Goal: Task Accomplishment & Management: Use online tool/utility

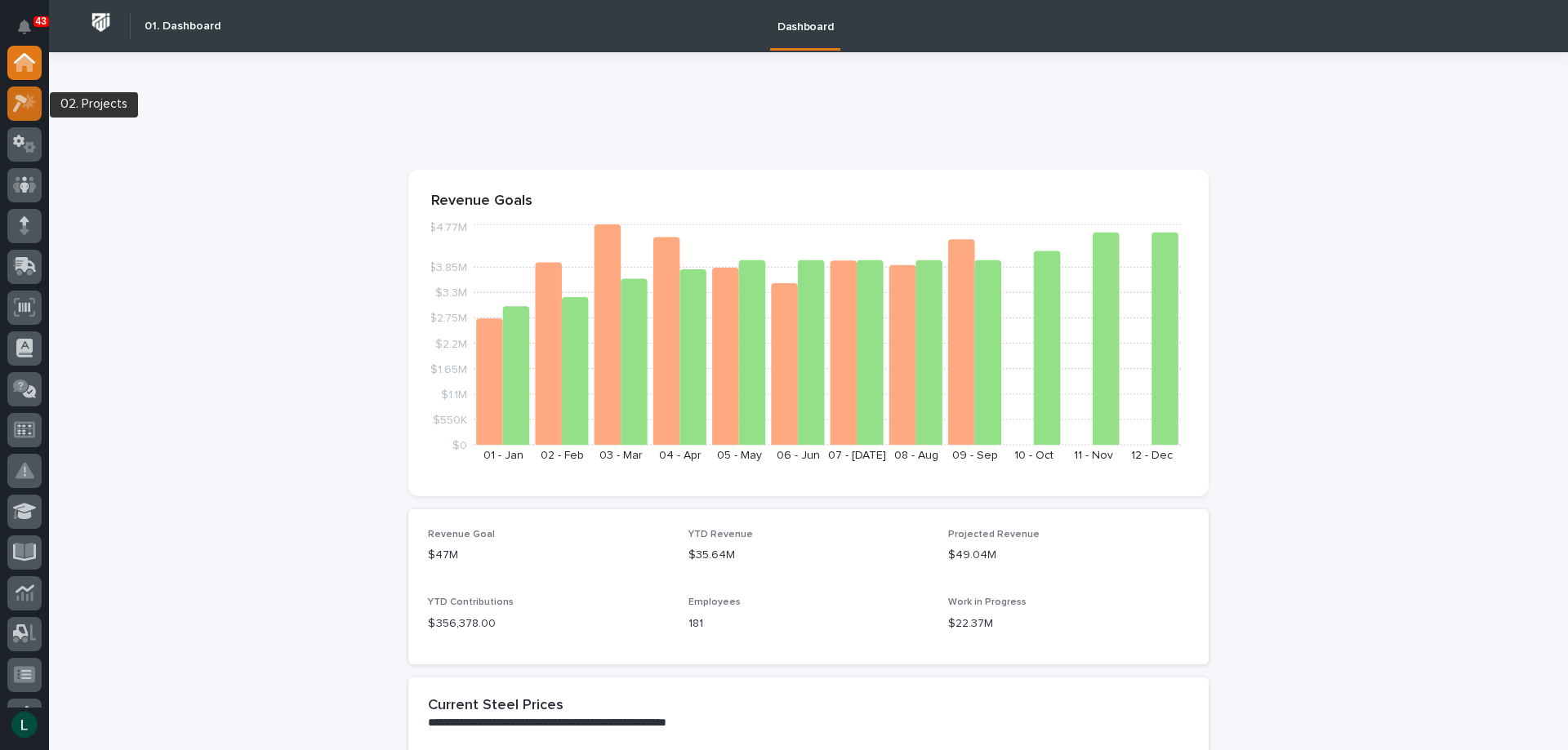
click at [29, 105] on icon at bounding box center [29, 101] width 14 height 16
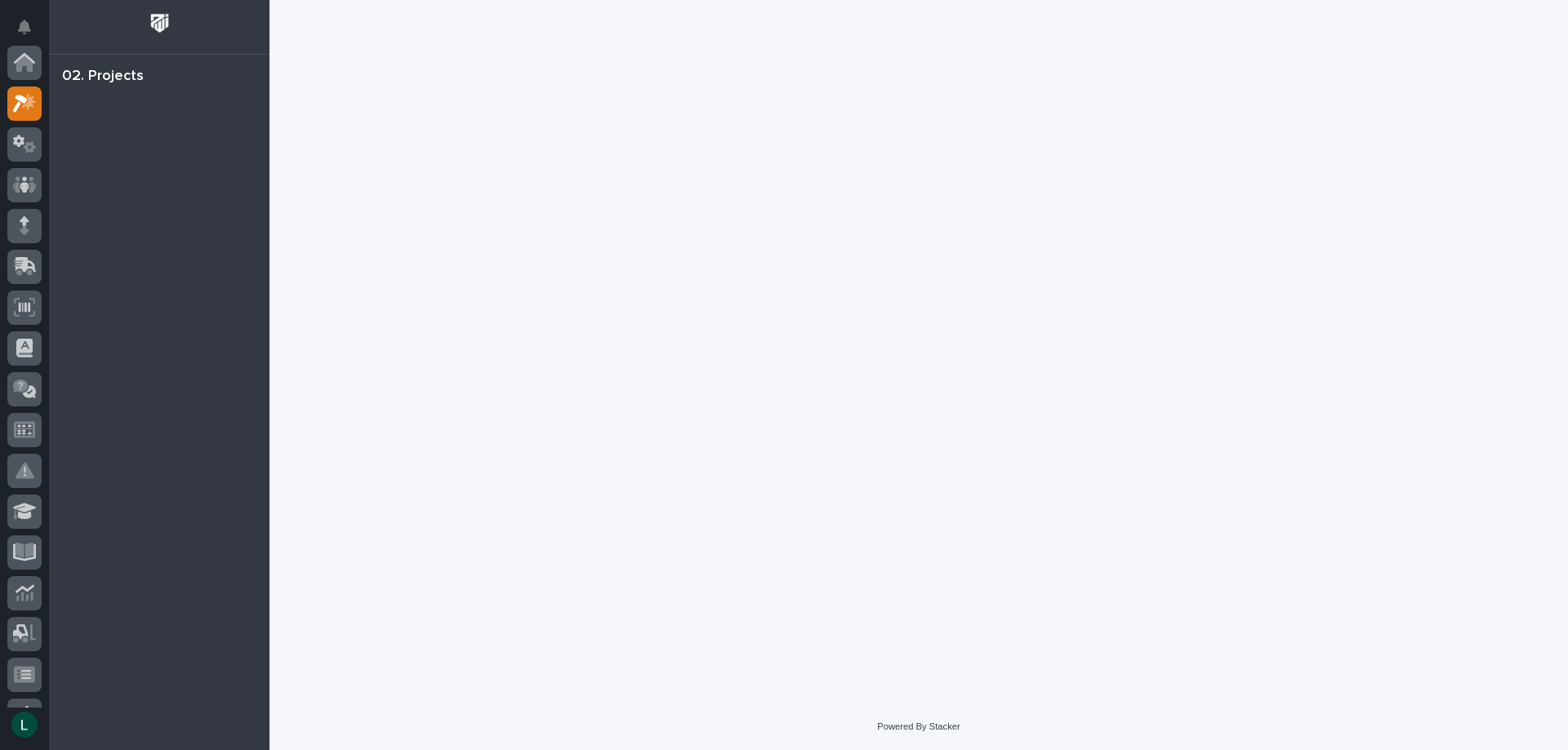
scroll to position [41, 0]
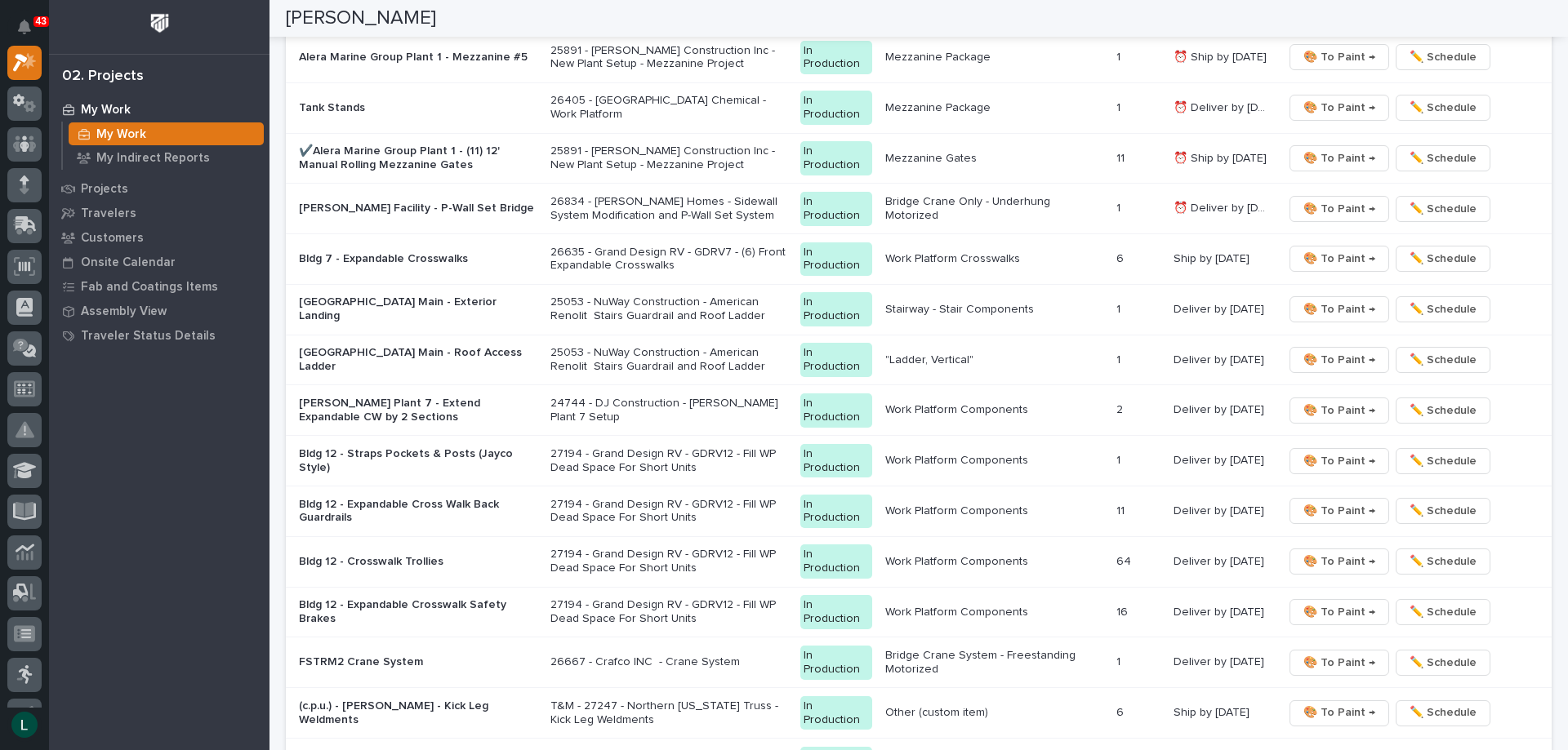
scroll to position [1796, 0]
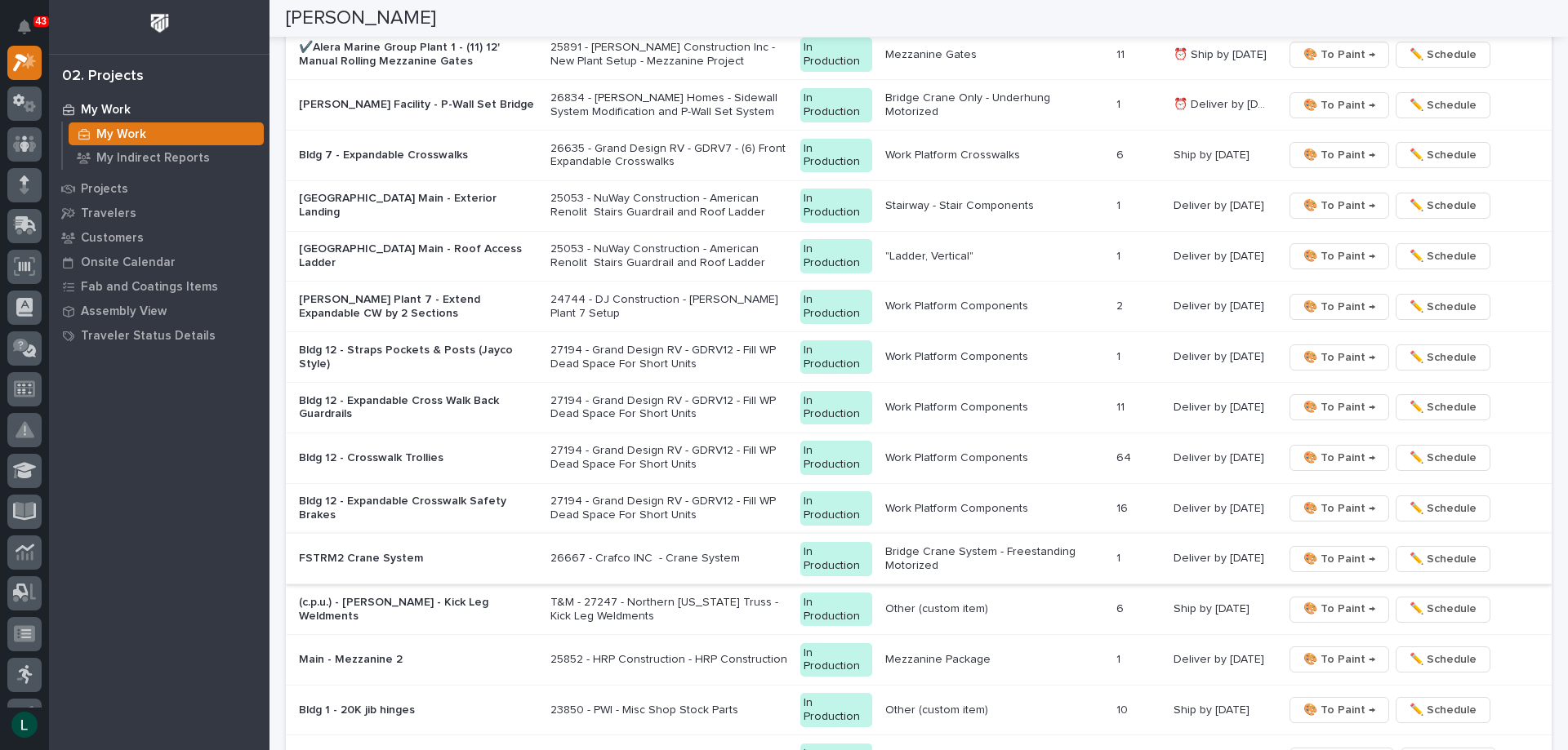
click at [1340, 554] on span "🎨 To Paint →" at bounding box center [1338, 559] width 72 height 20
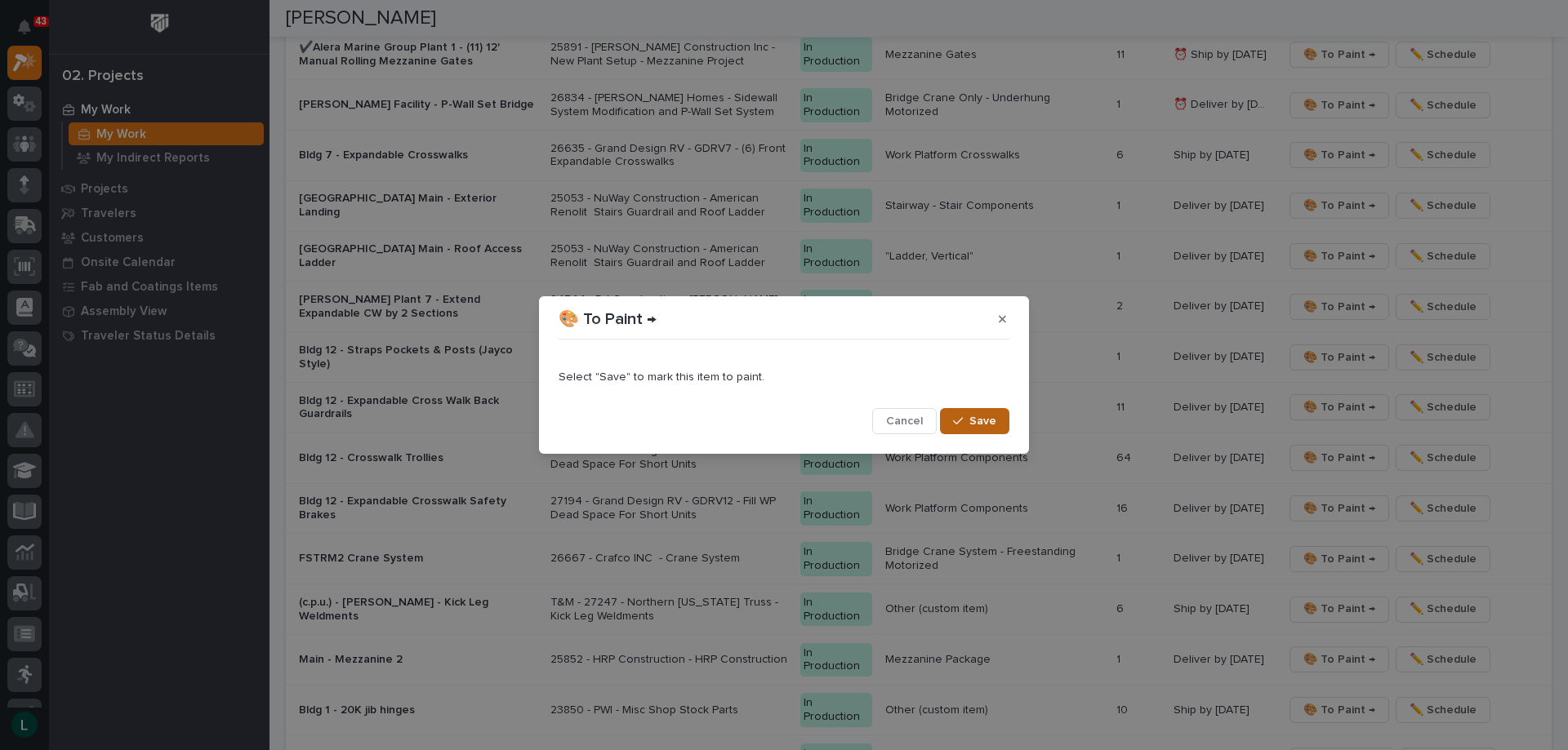
click at [974, 417] on span "Save" at bounding box center [982, 421] width 27 height 15
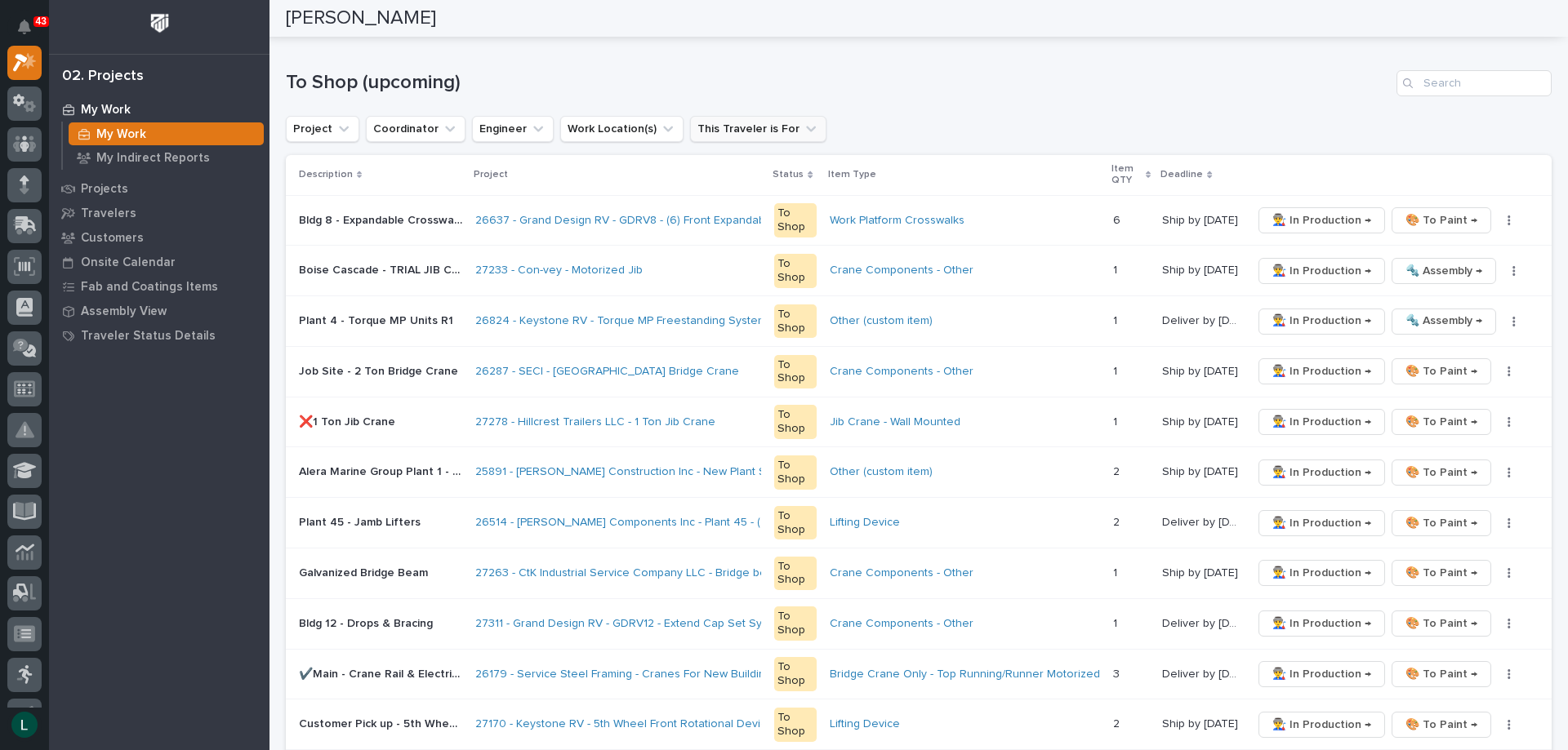
scroll to position [0, 0]
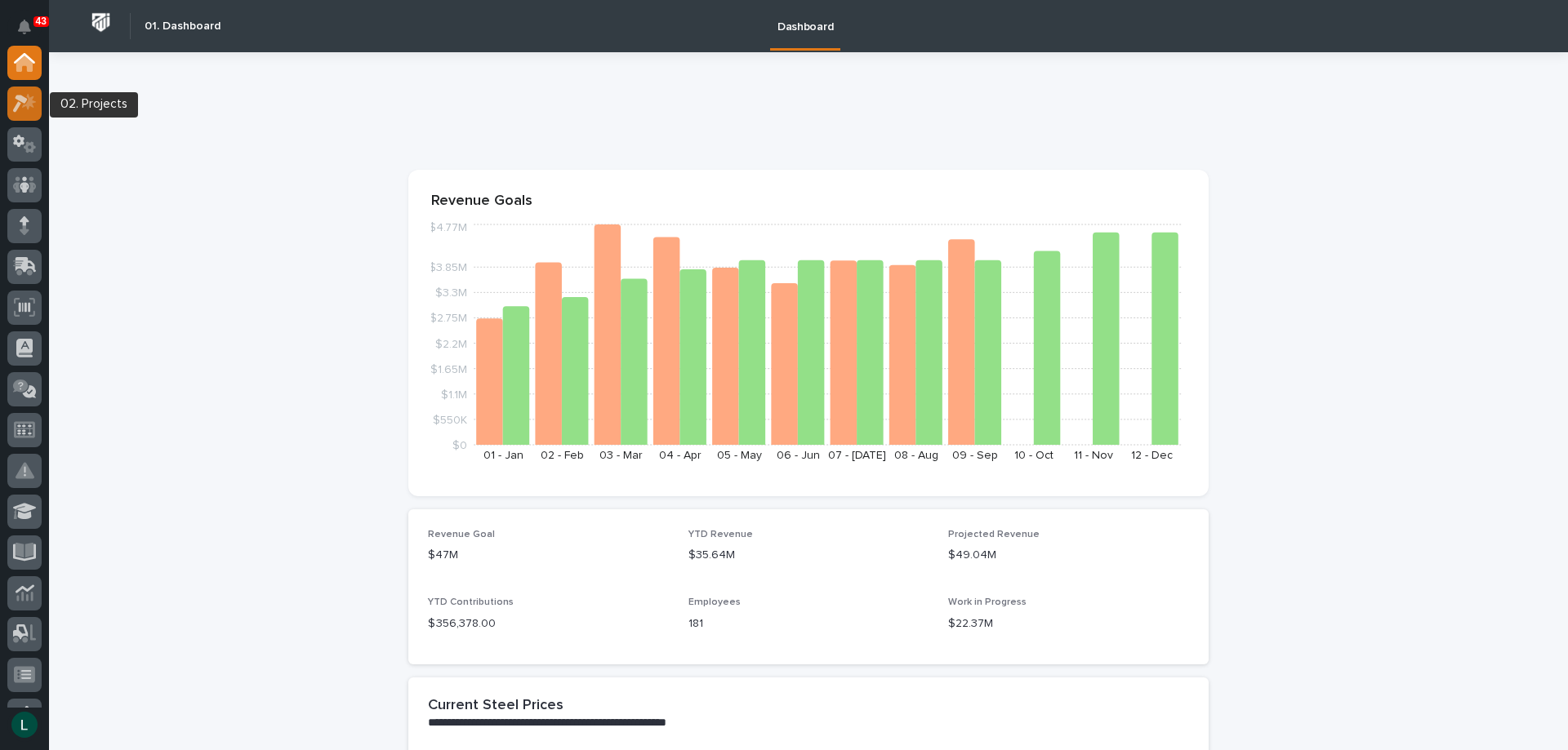
click at [21, 101] on icon at bounding box center [20, 104] width 15 height 18
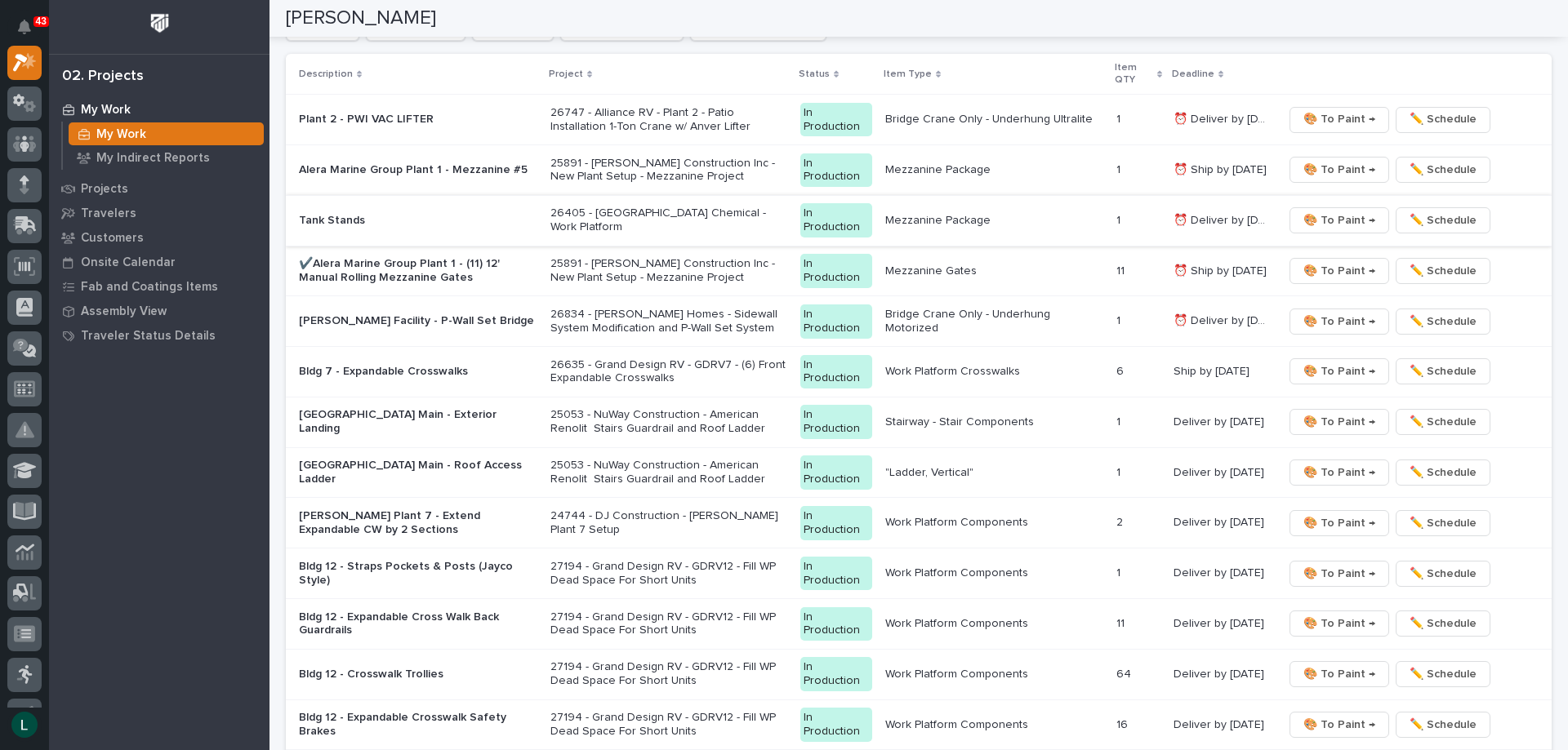
scroll to position [1551, 0]
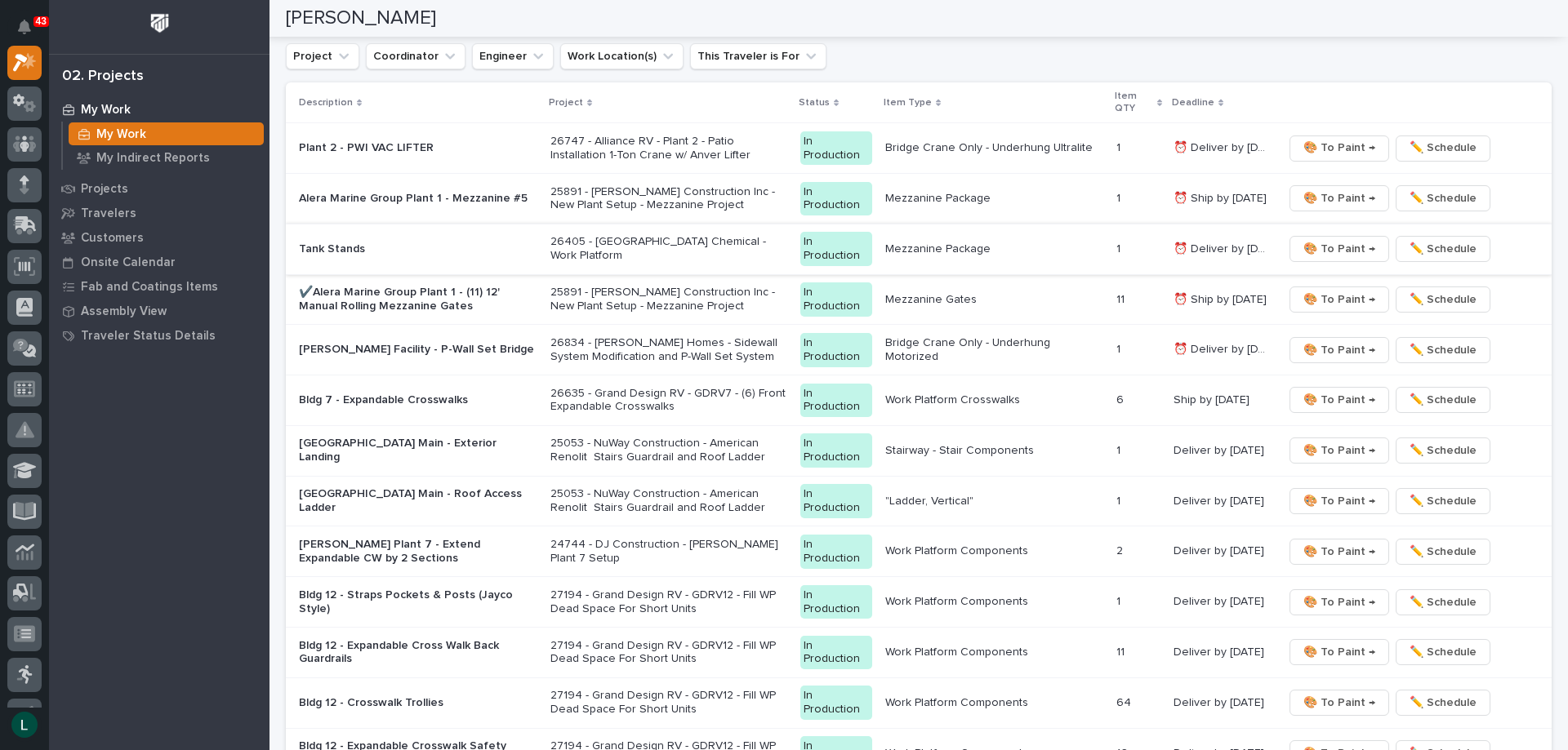
click at [1332, 243] on span "🎨 To Paint →" at bounding box center [1338, 249] width 72 height 20
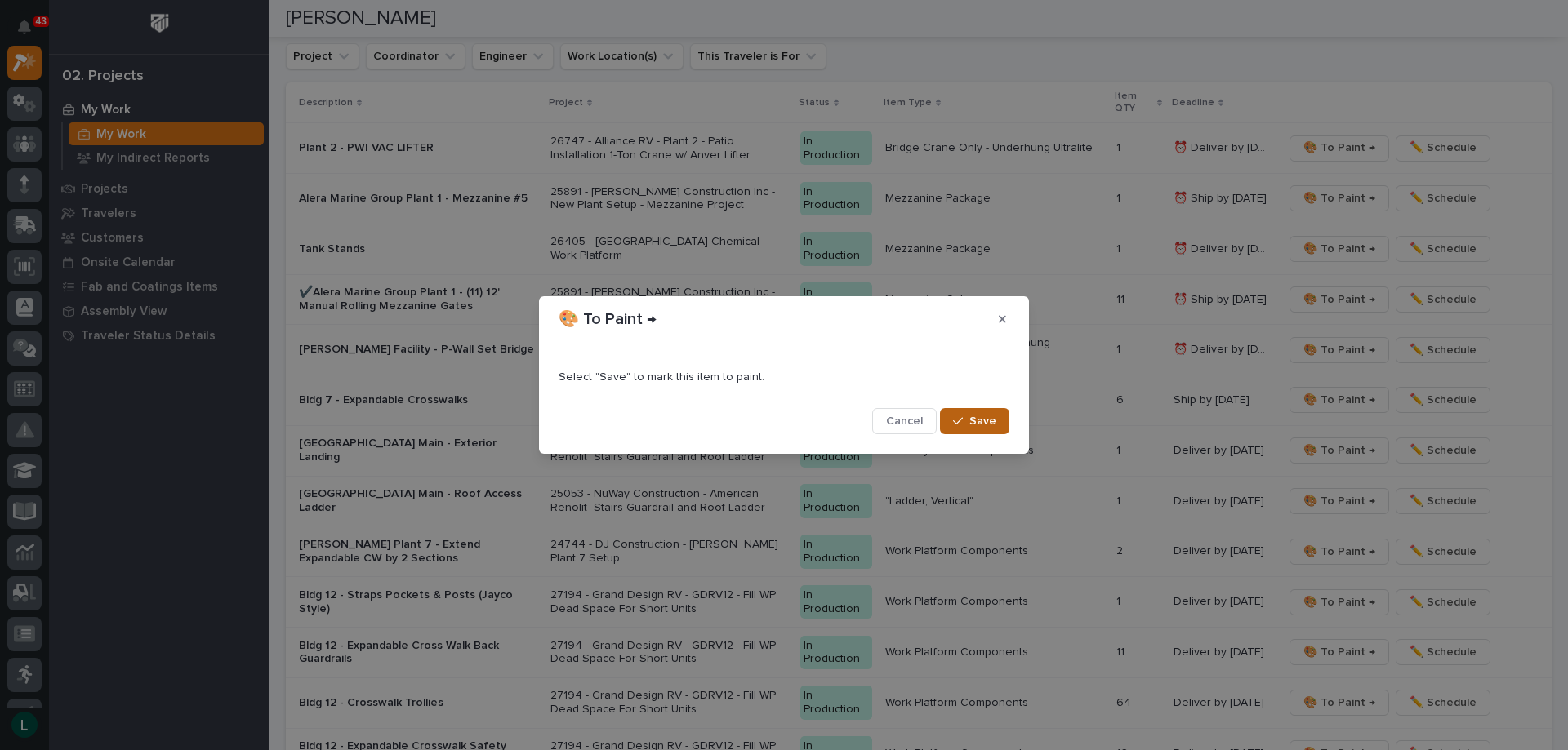
click at [987, 412] on button "Save" at bounding box center [974, 421] width 69 height 26
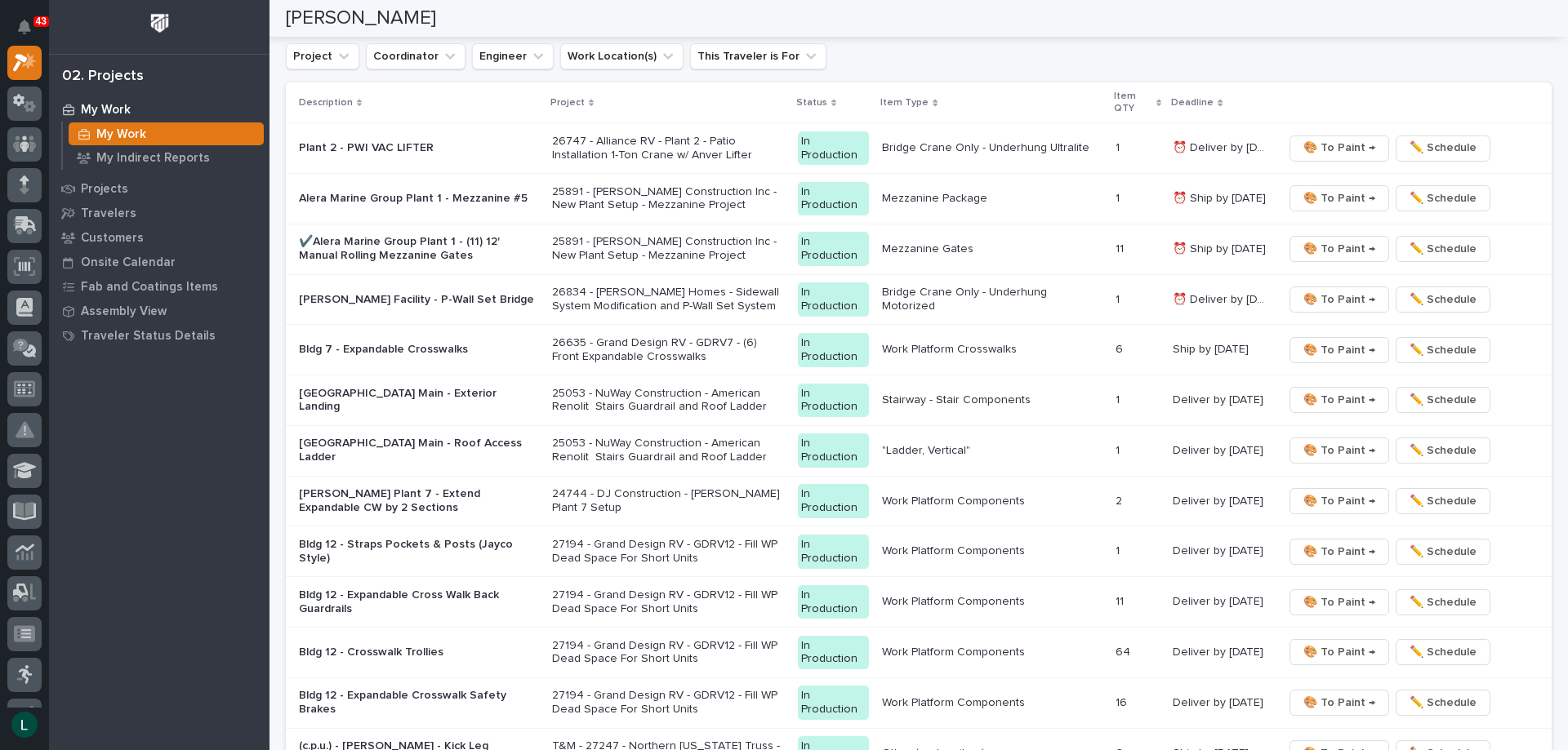
scroll to position [1525, 0]
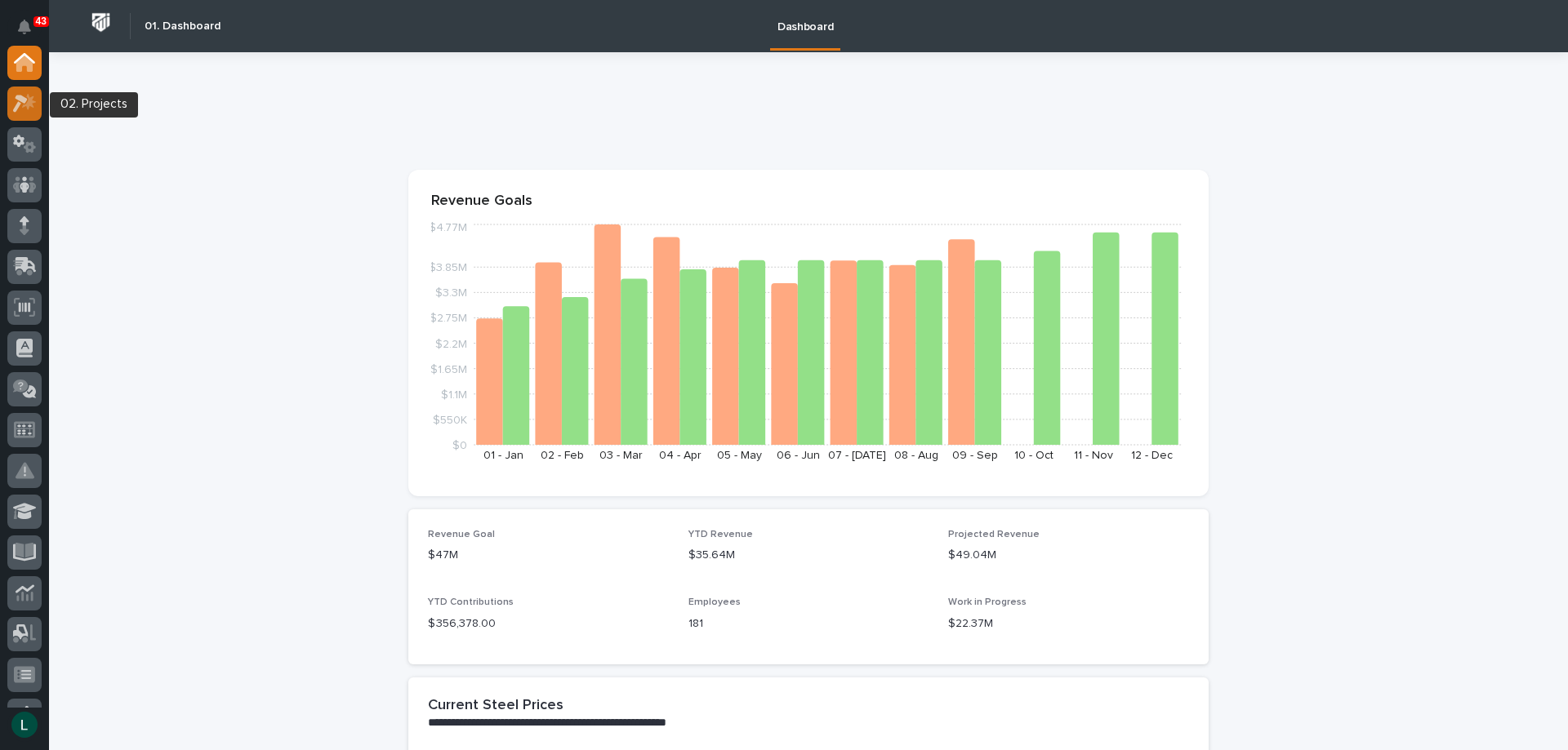
click at [15, 97] on icon at bounding box center [24, 104] width 23 height 19
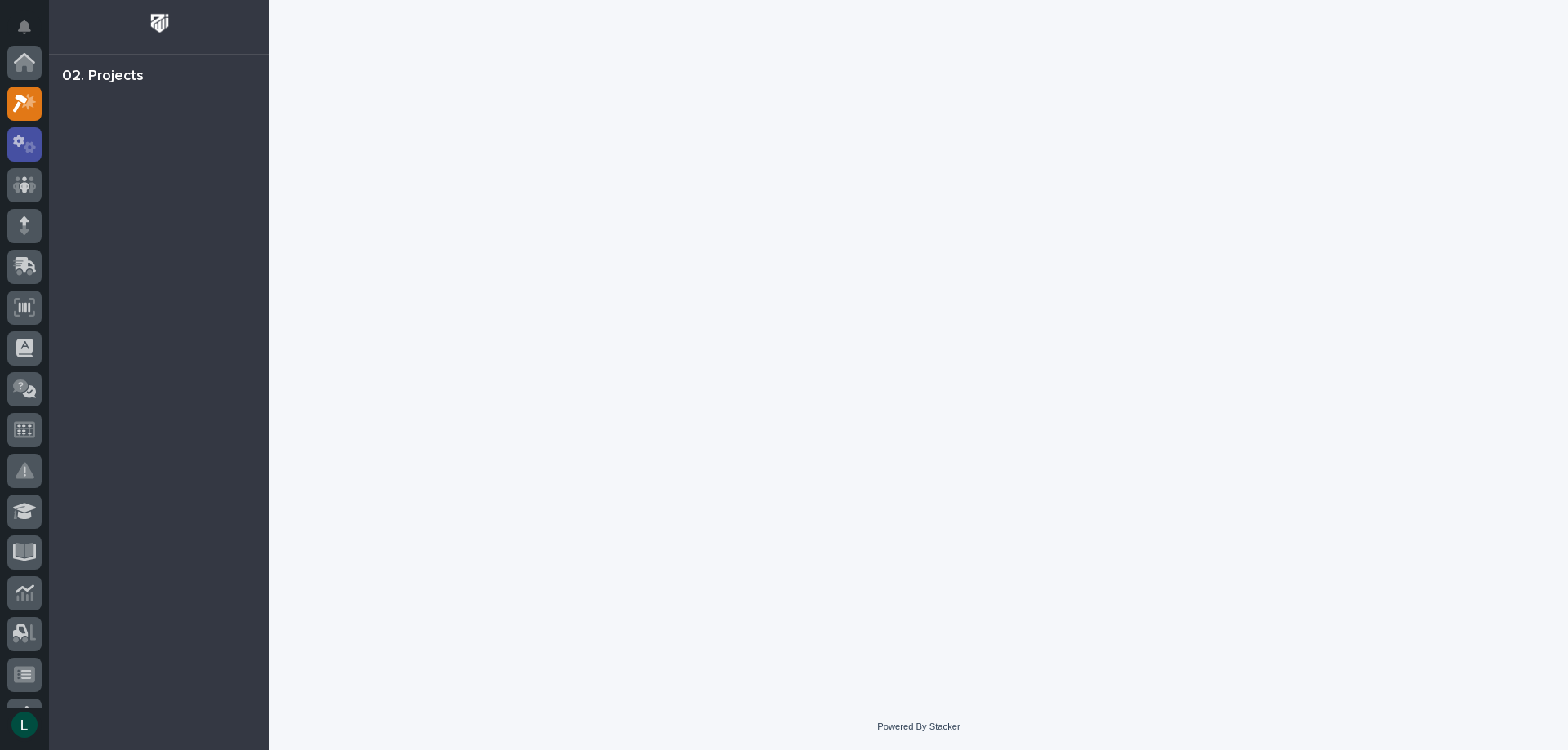
scroll to position [41, 0]
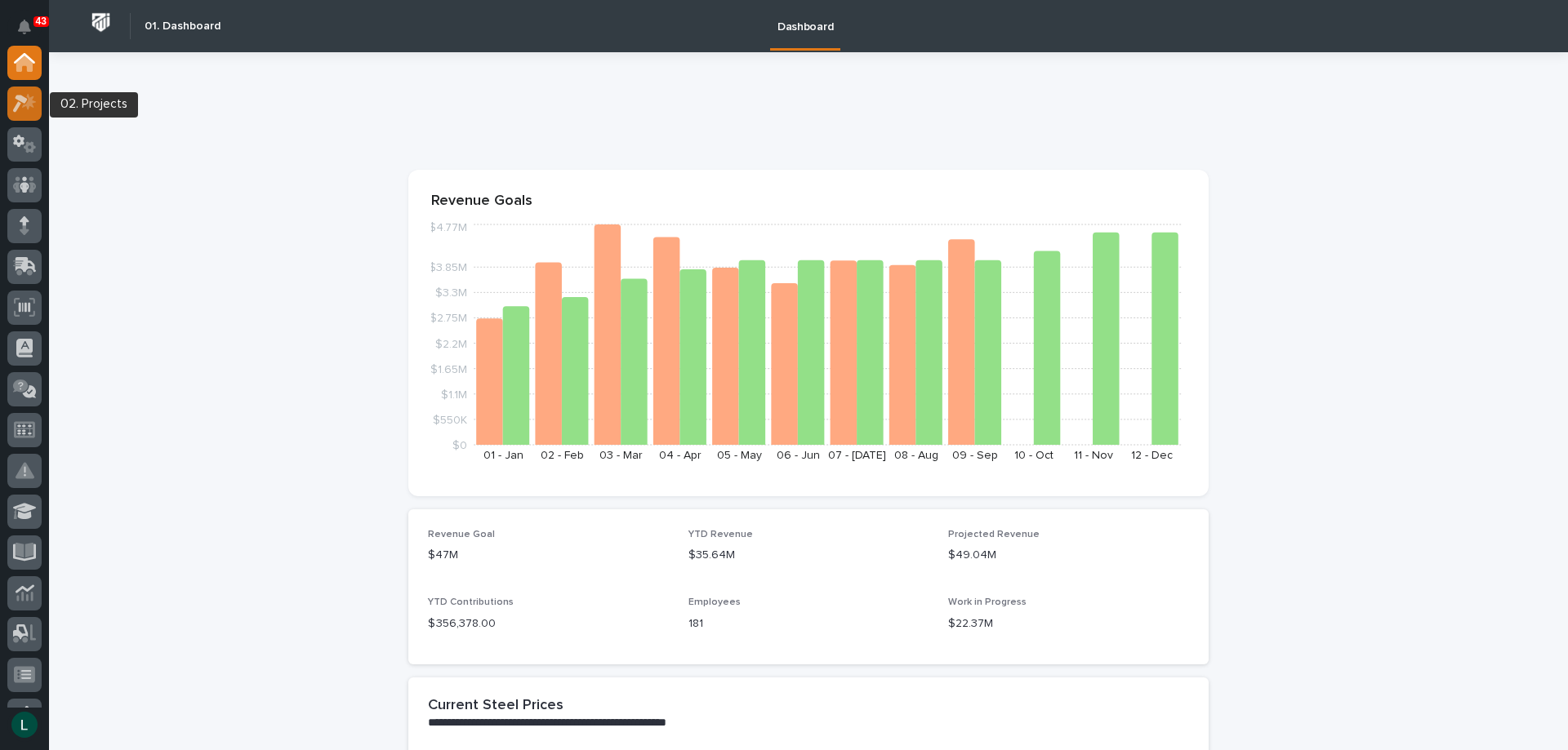
click at [26, 103] on icon at bounding box center [24, 104] width 23 height 19
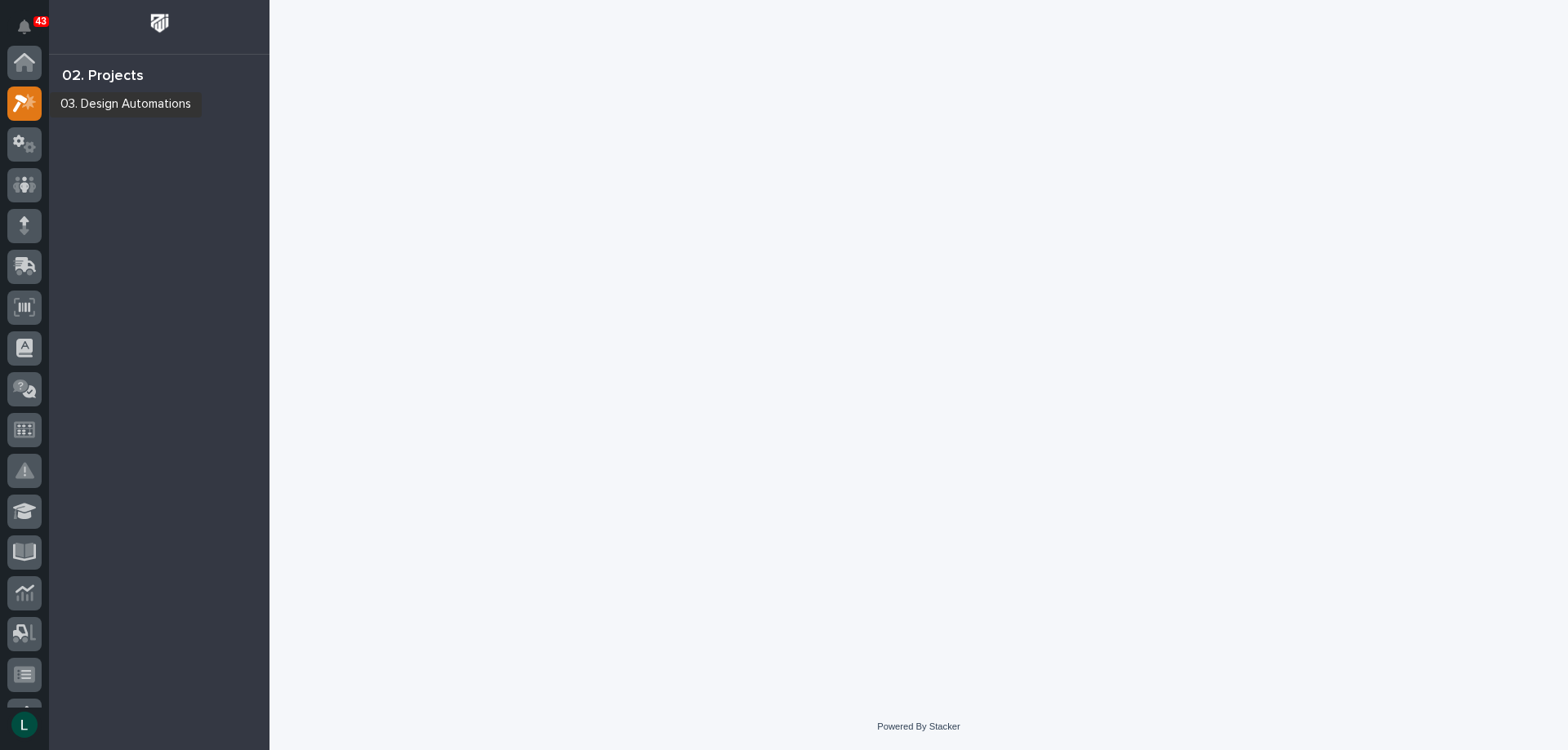
scroll to position [41, 0]
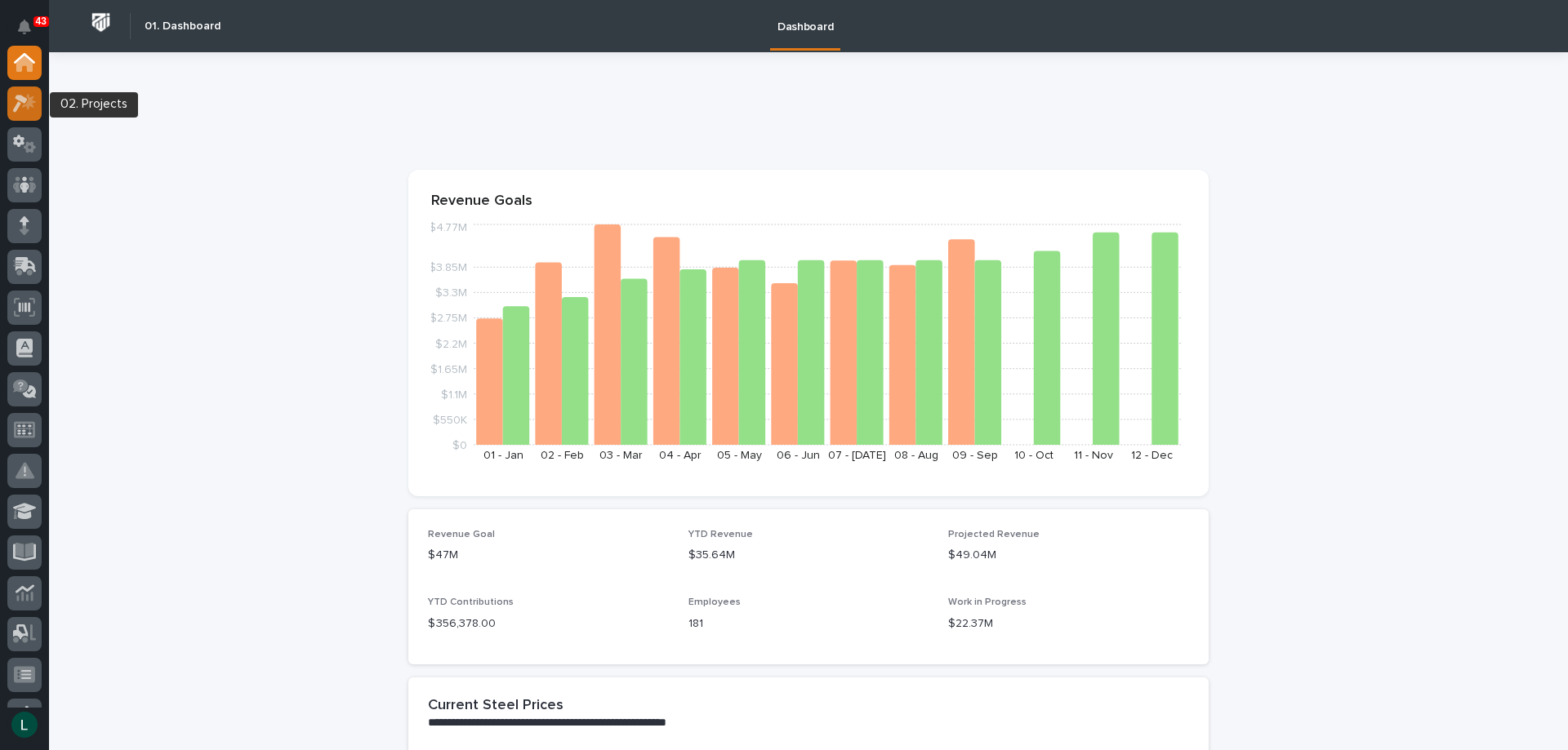
click at [20, 104] on icon at bounding box center [20, 104] width 15 height 18
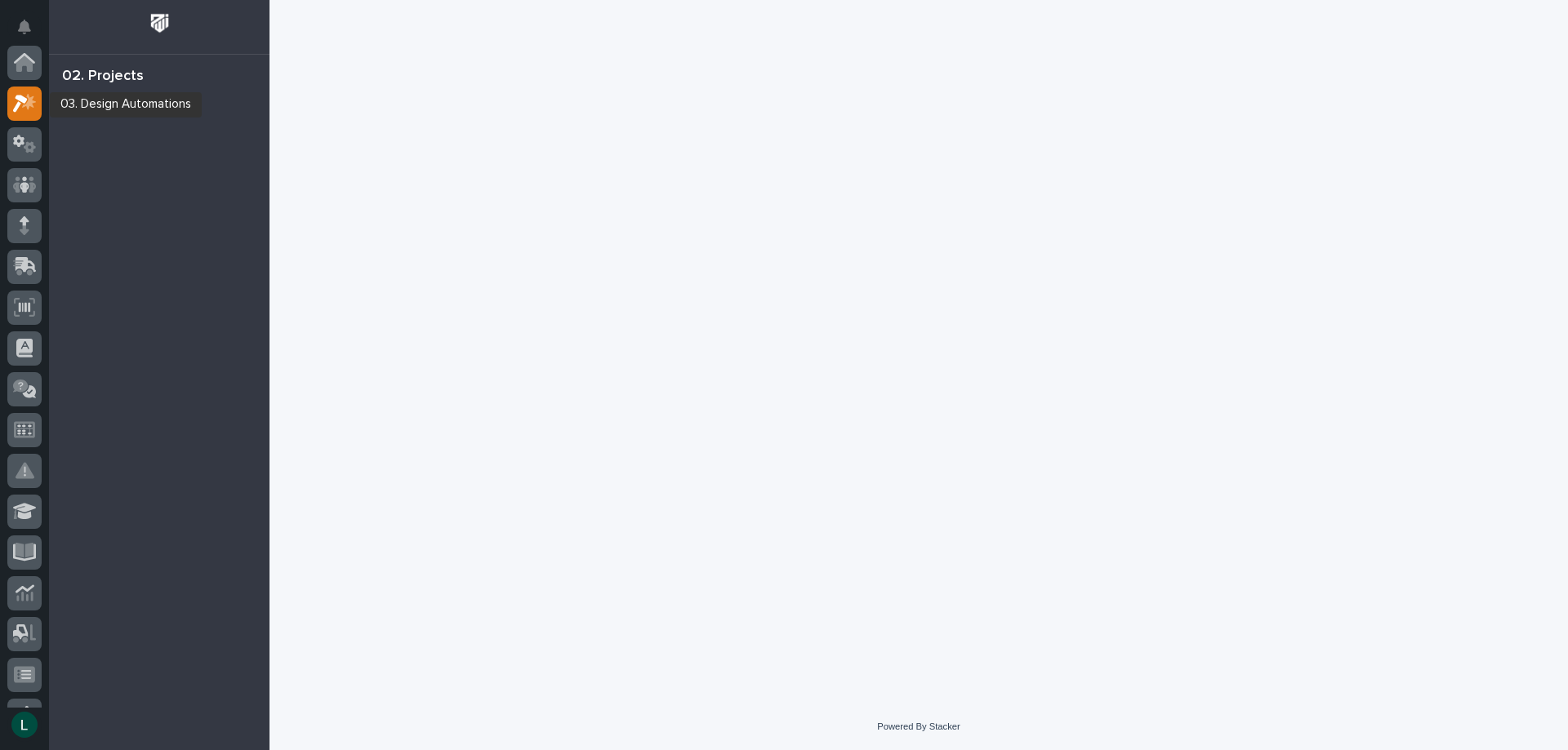
scroll to position [41, 0]
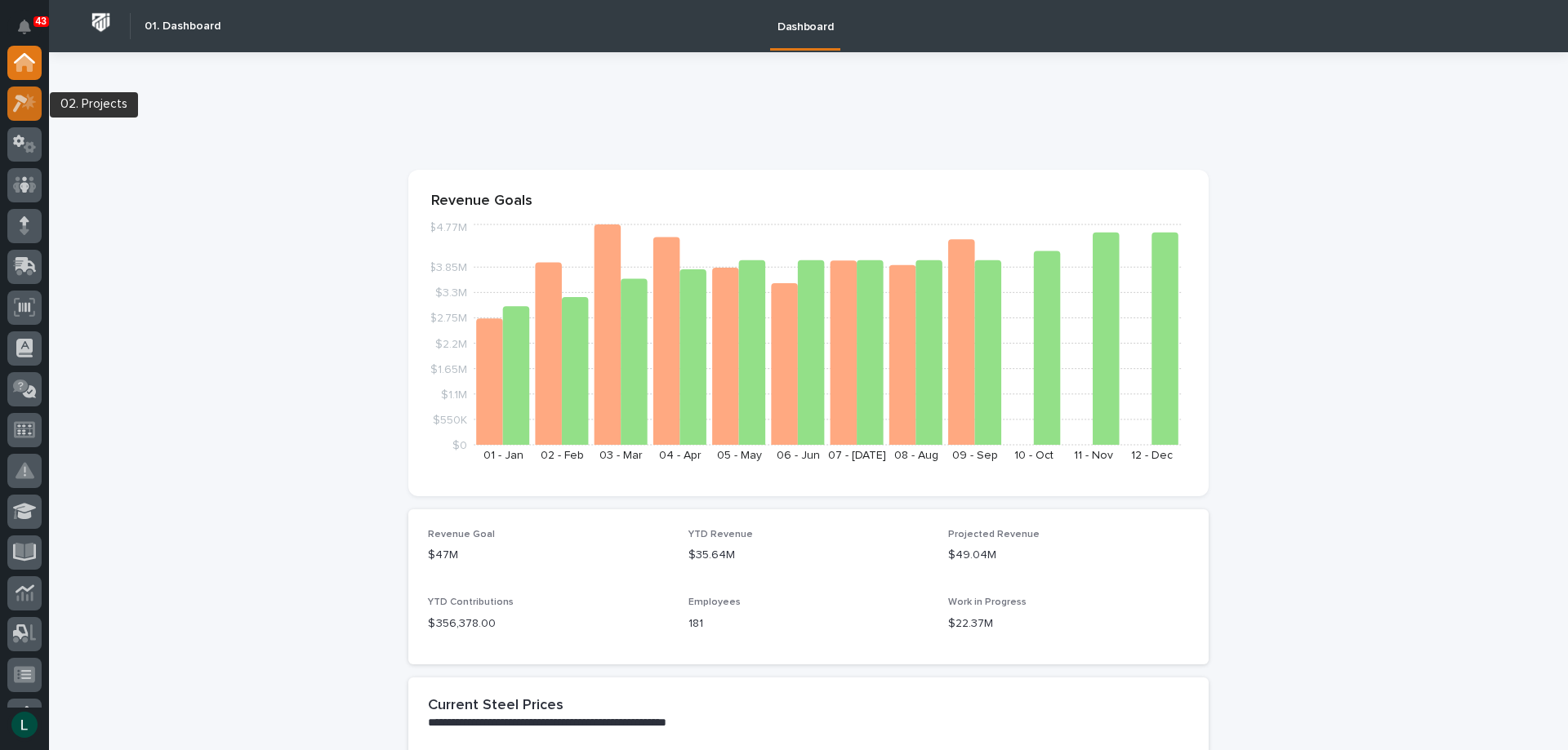
click at [27, 102] on icon at bounding box center [24, 104] width 23 height 19
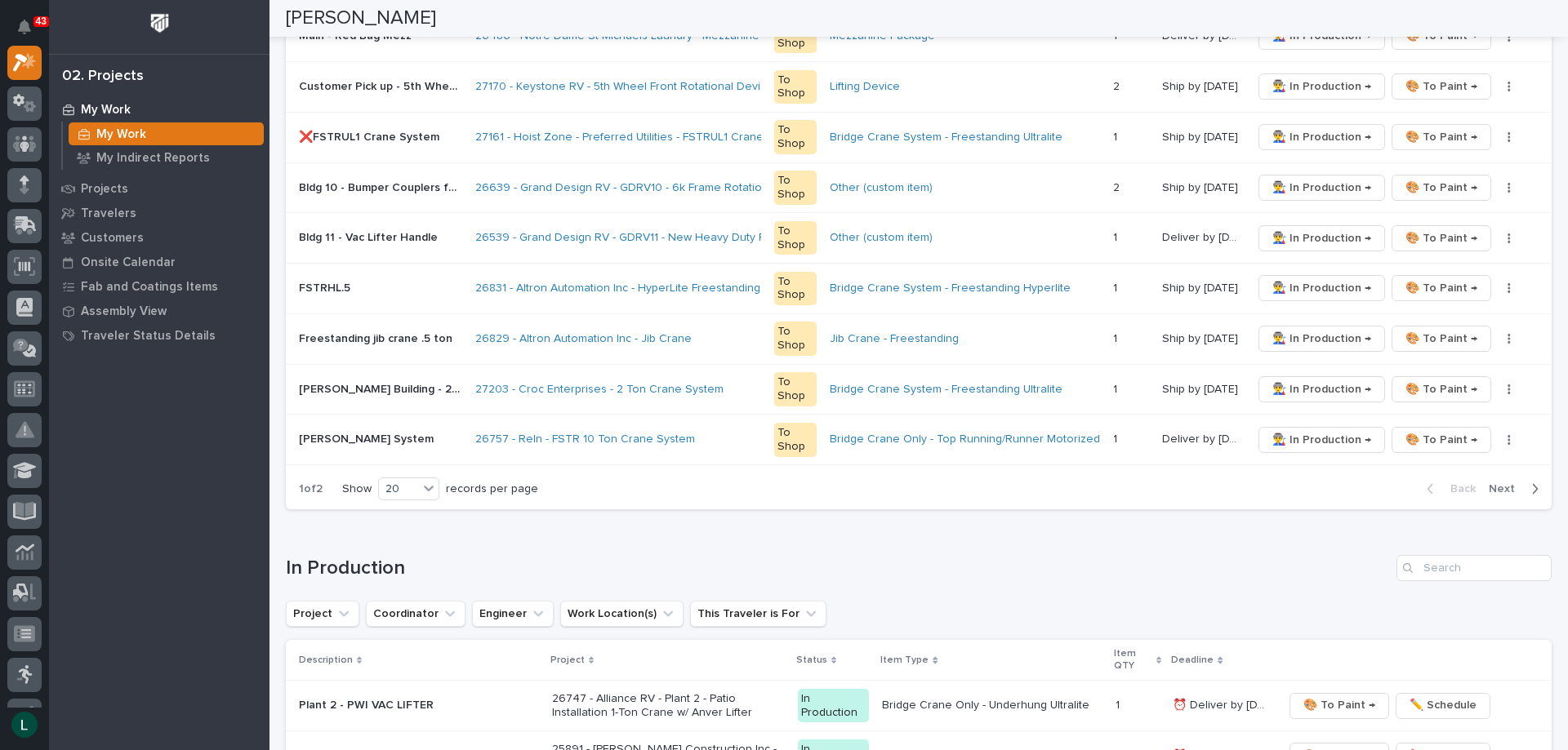
scroll to position [1061, 0]
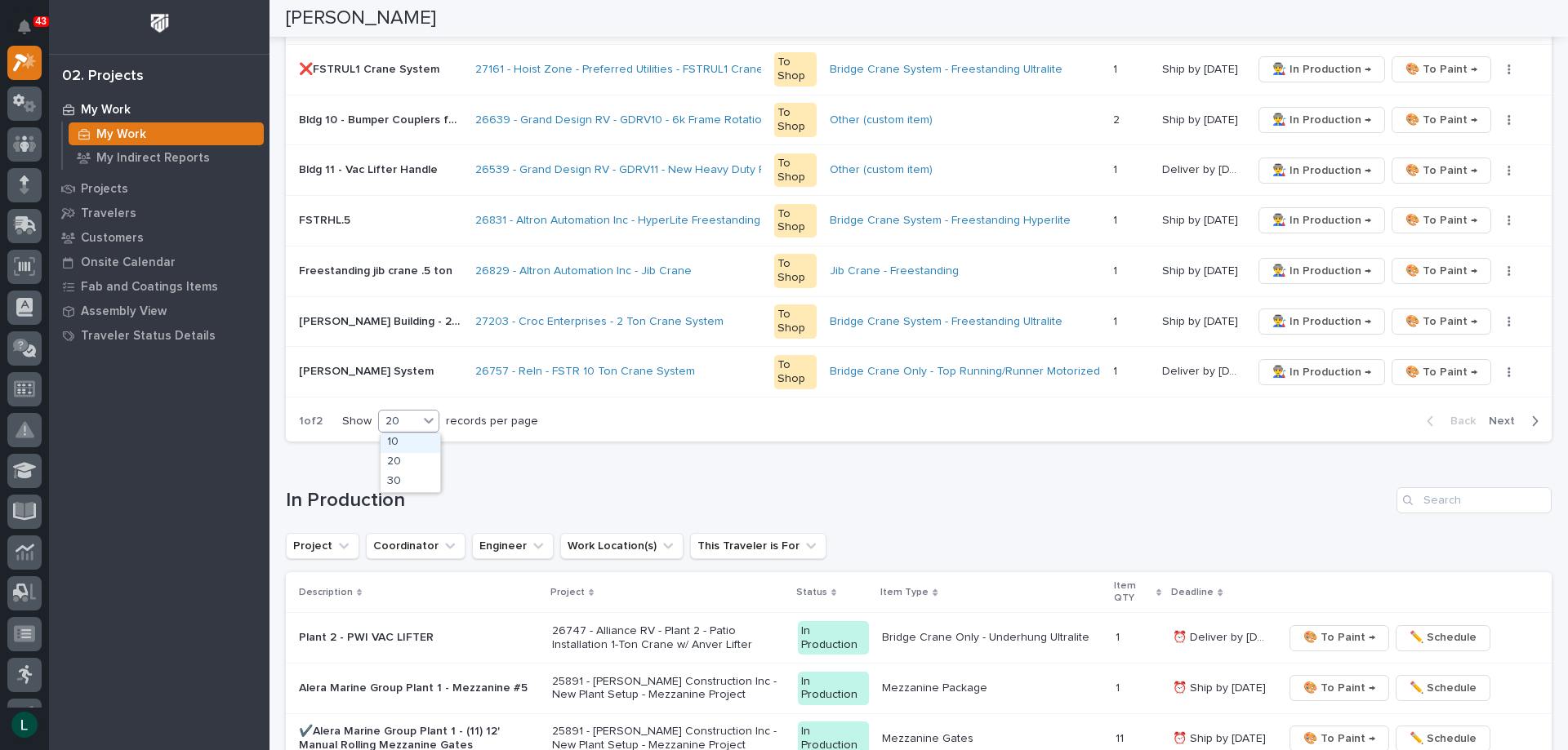
click at [421, 412] on div at bounding box center [429, 420] width 20 height 20
click at [405, 482] on div "30" at bounding box center [410, 482] width 60 height 20
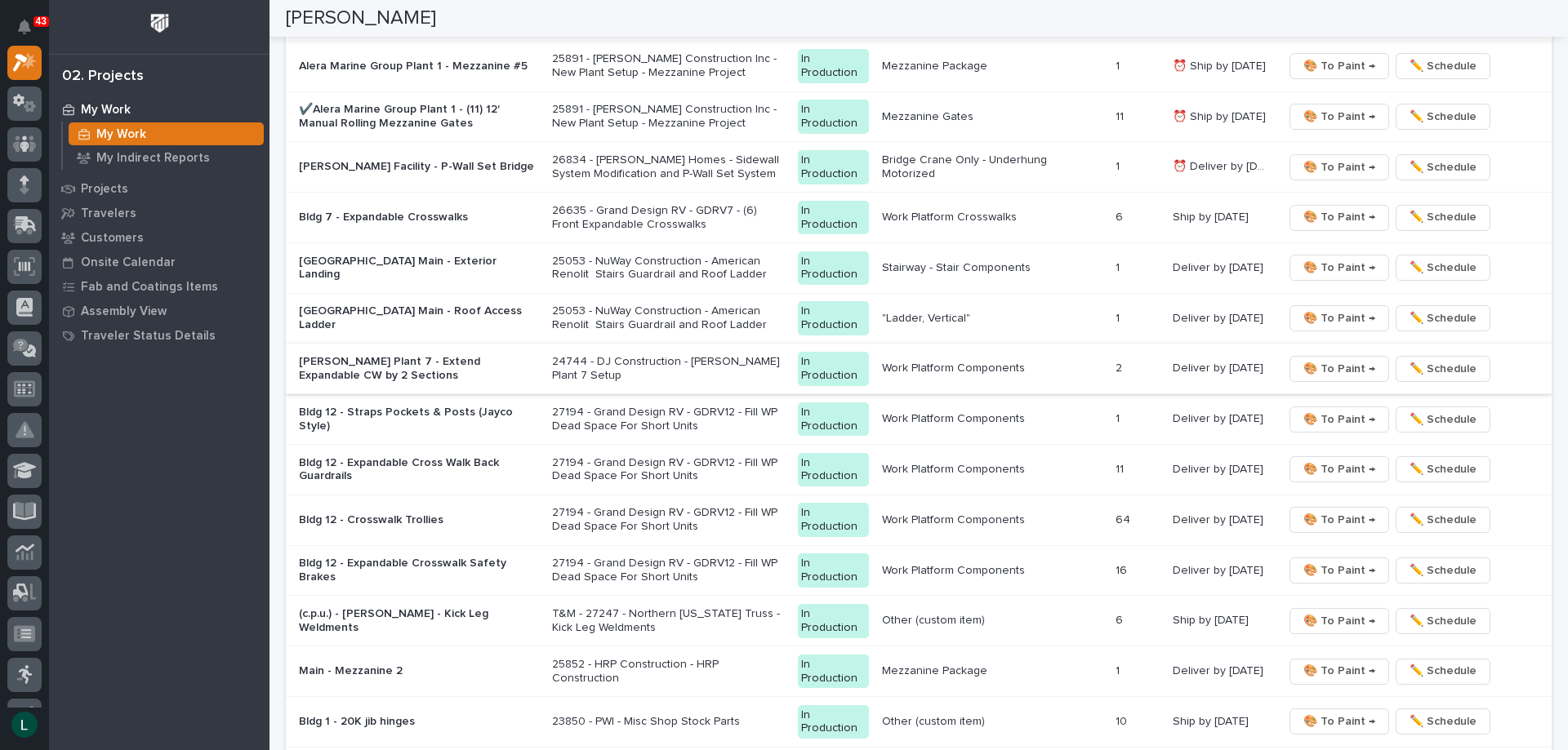
scroll to position [2203, 0]
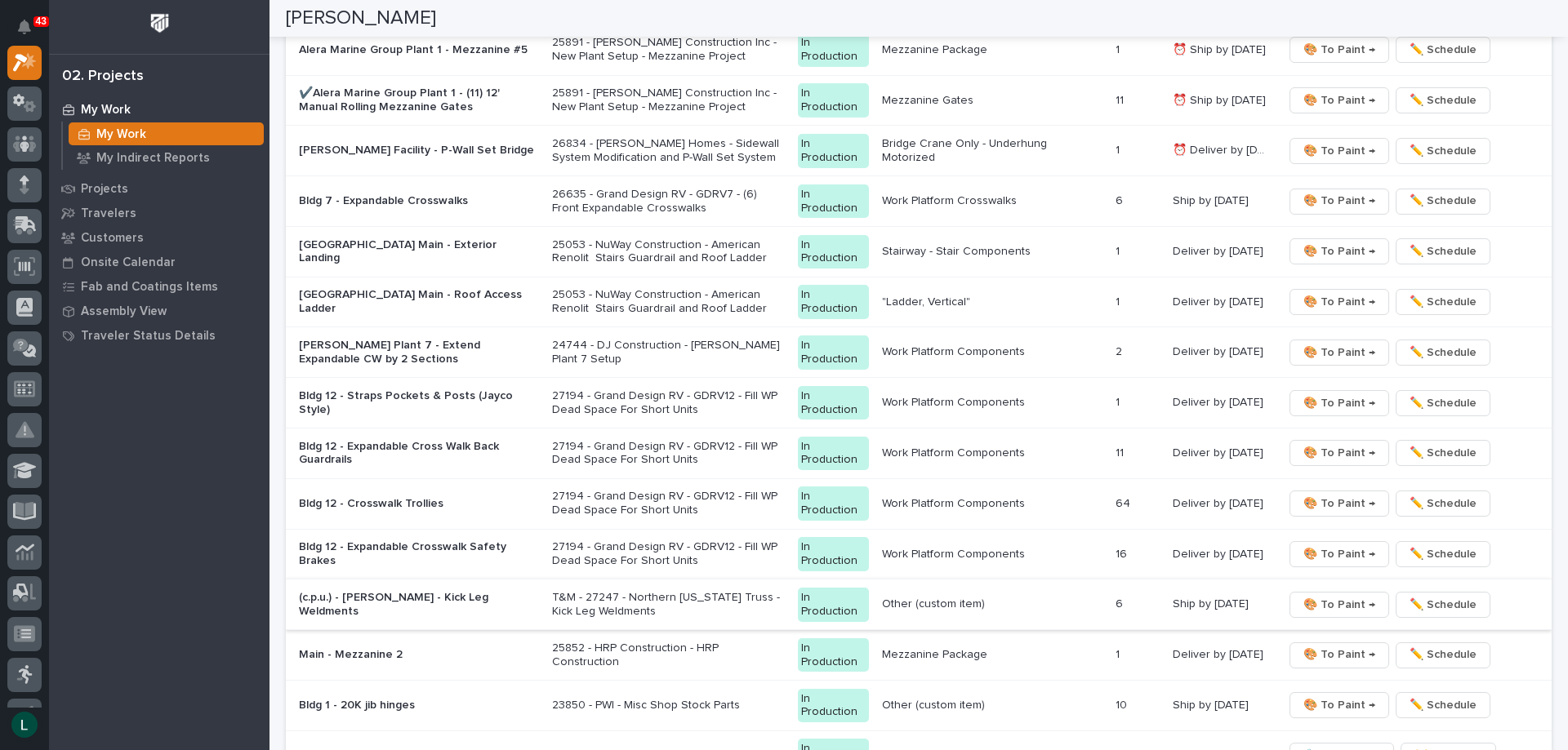
click at [1335, 601] on span "🎨 To Paint →" at bounding box center [1338, 605] width 72 height 20
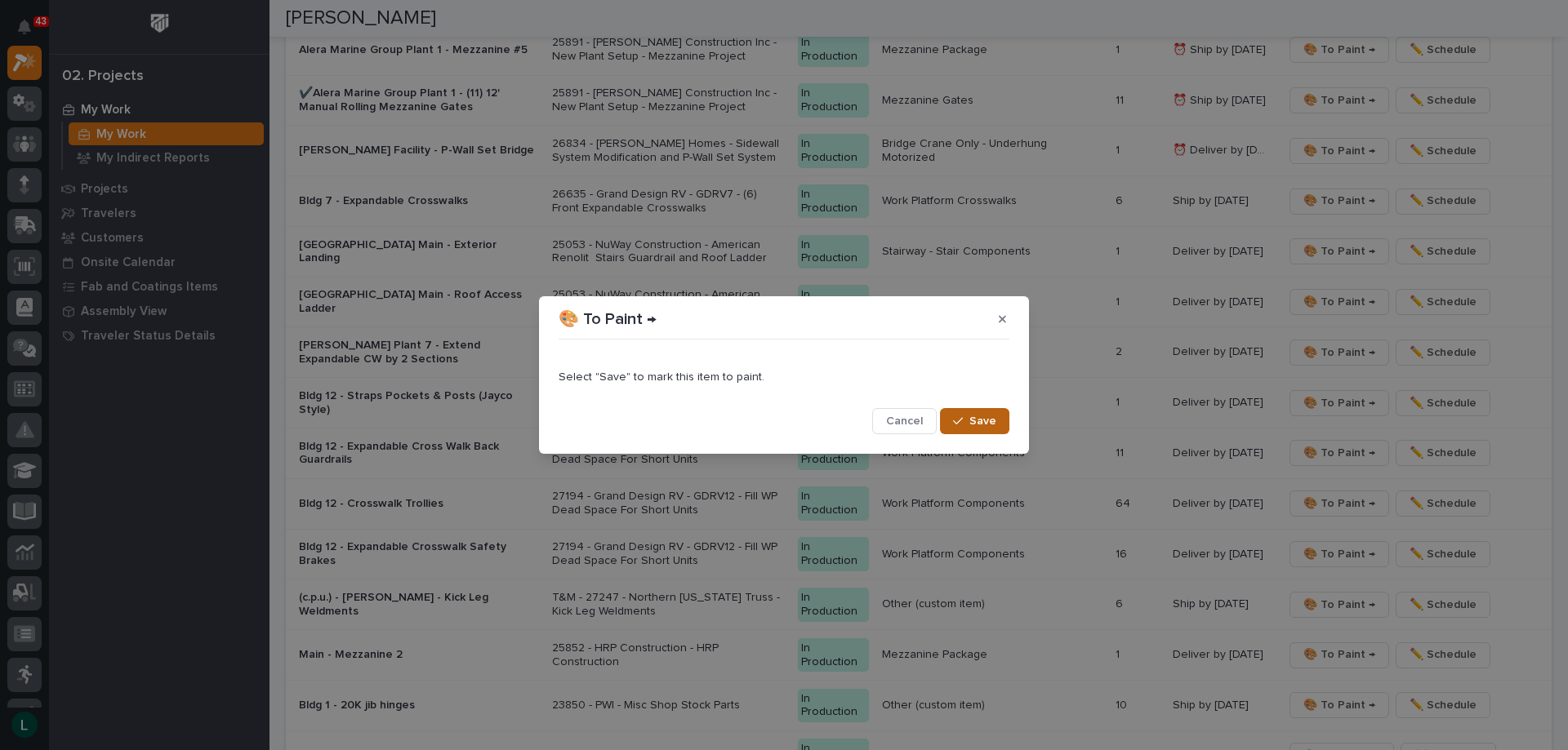
click at [972, 416] on span "Save" at bounding box center [982, 421] width 27 height 15
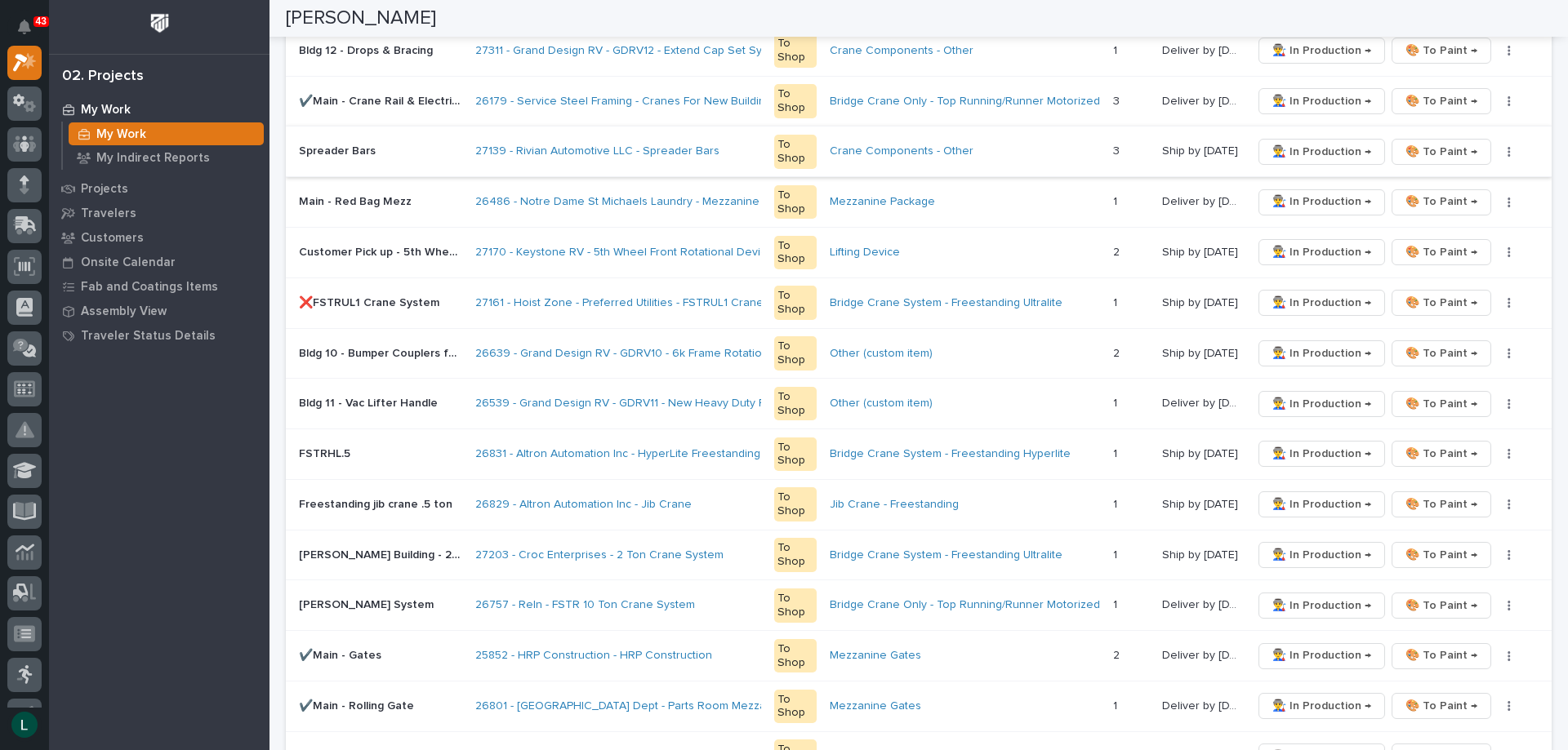
scroll to position [873, 0]
